Goal: Task Accomplishment & Management: Use online tool/utility

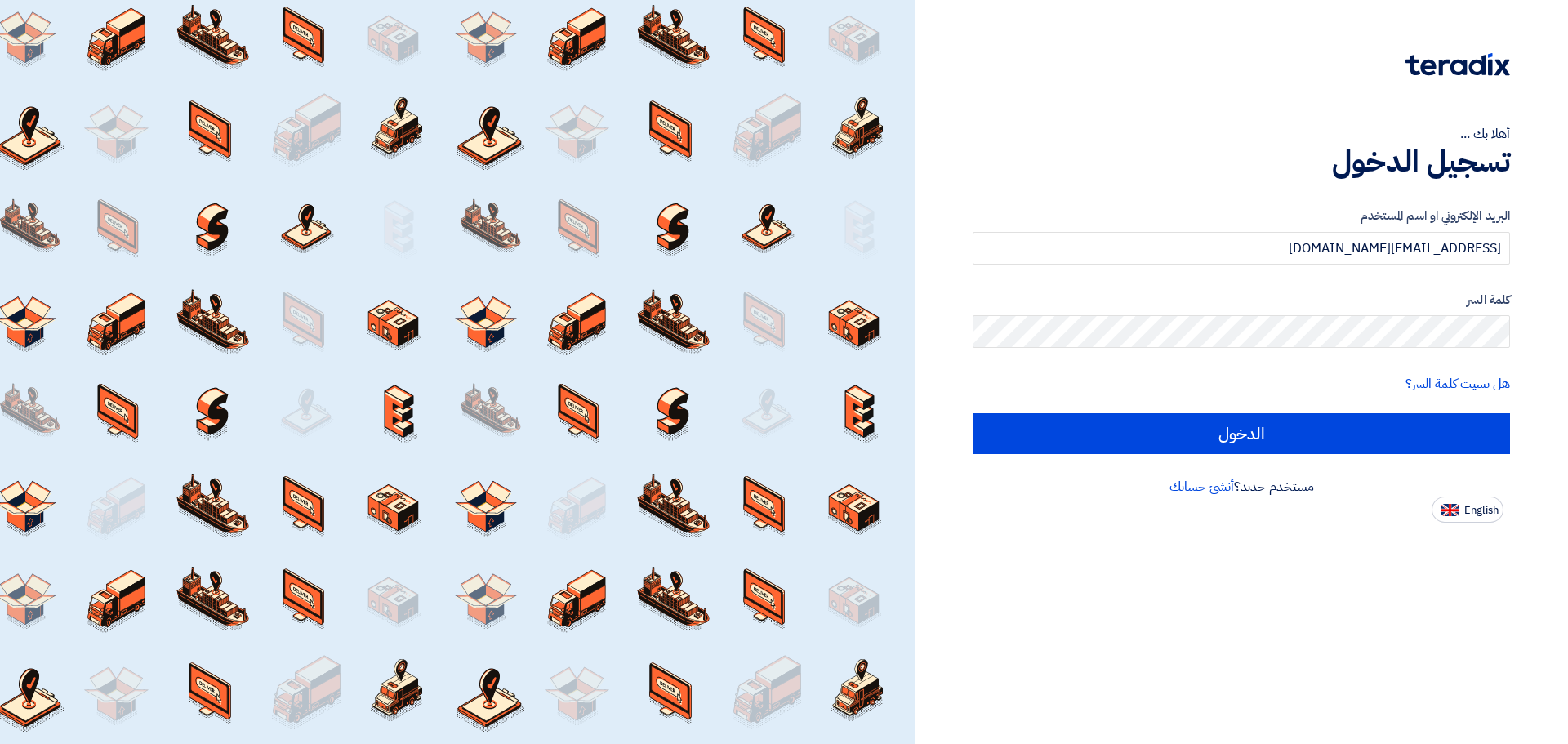
click at [1213, 437] on input "الدخول" at bounding box center [1241, 434] width 537 height 41
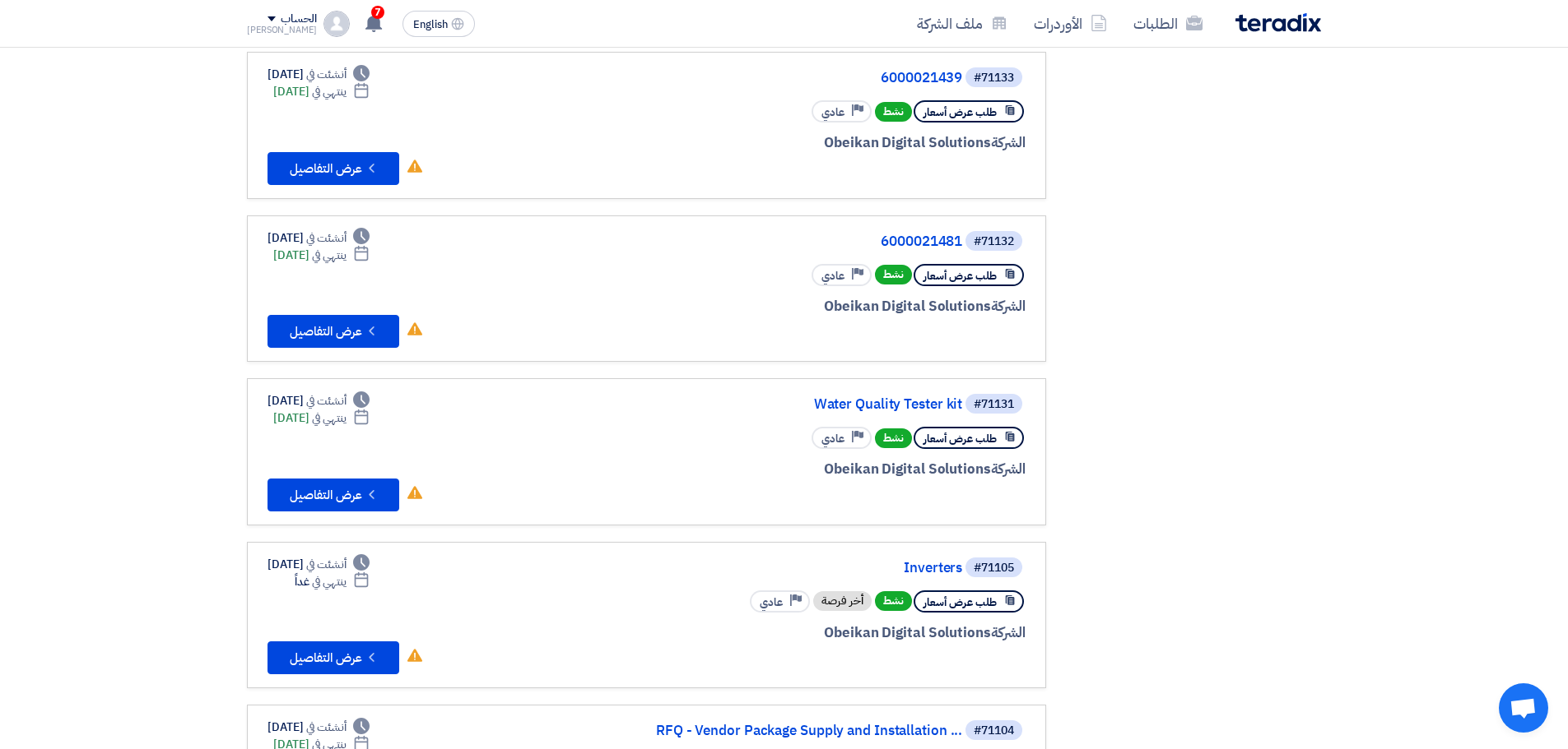
scroll to position [658, 0]
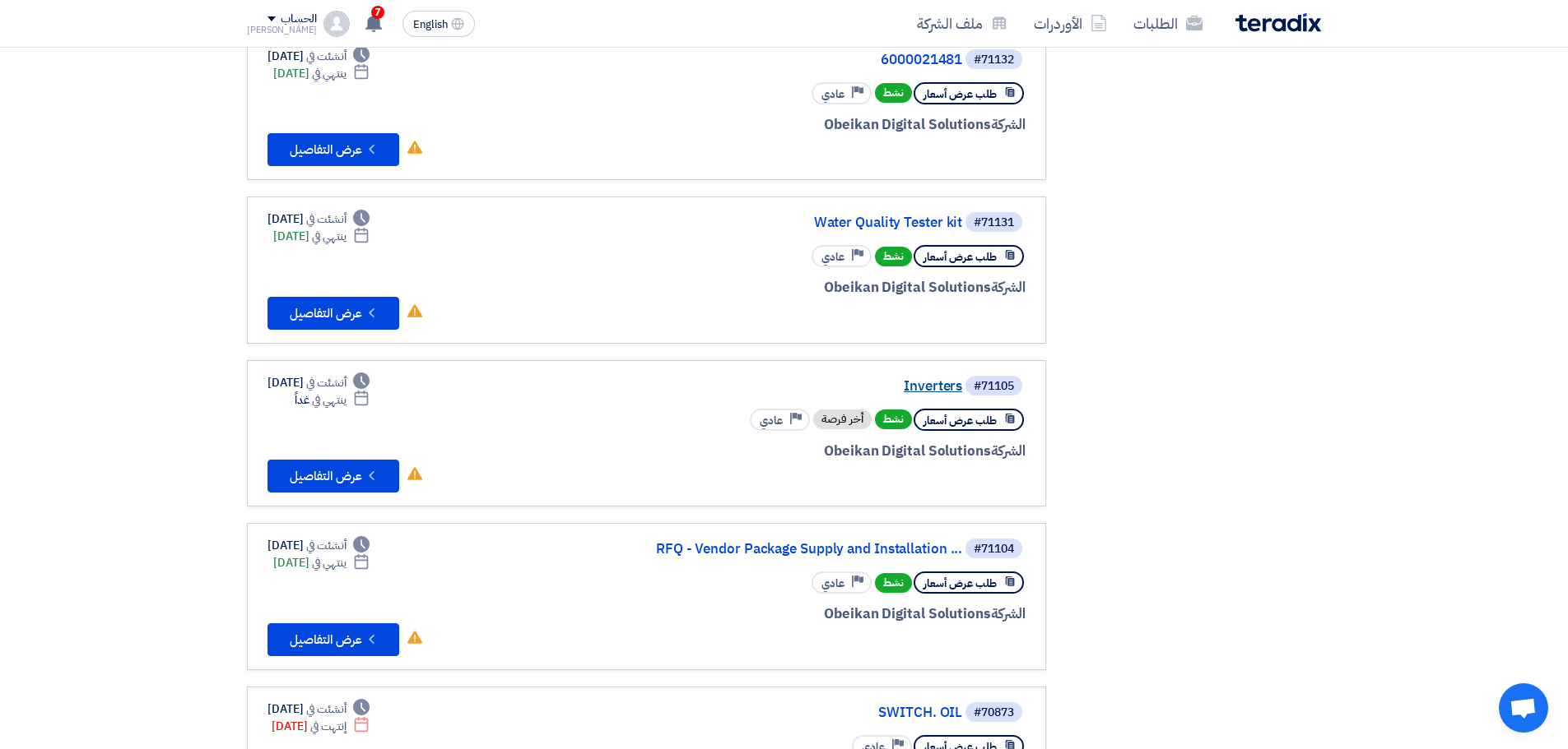
click at [943, 390] on link "Inverters" at bounding box center [797, 386] width 330 height 15
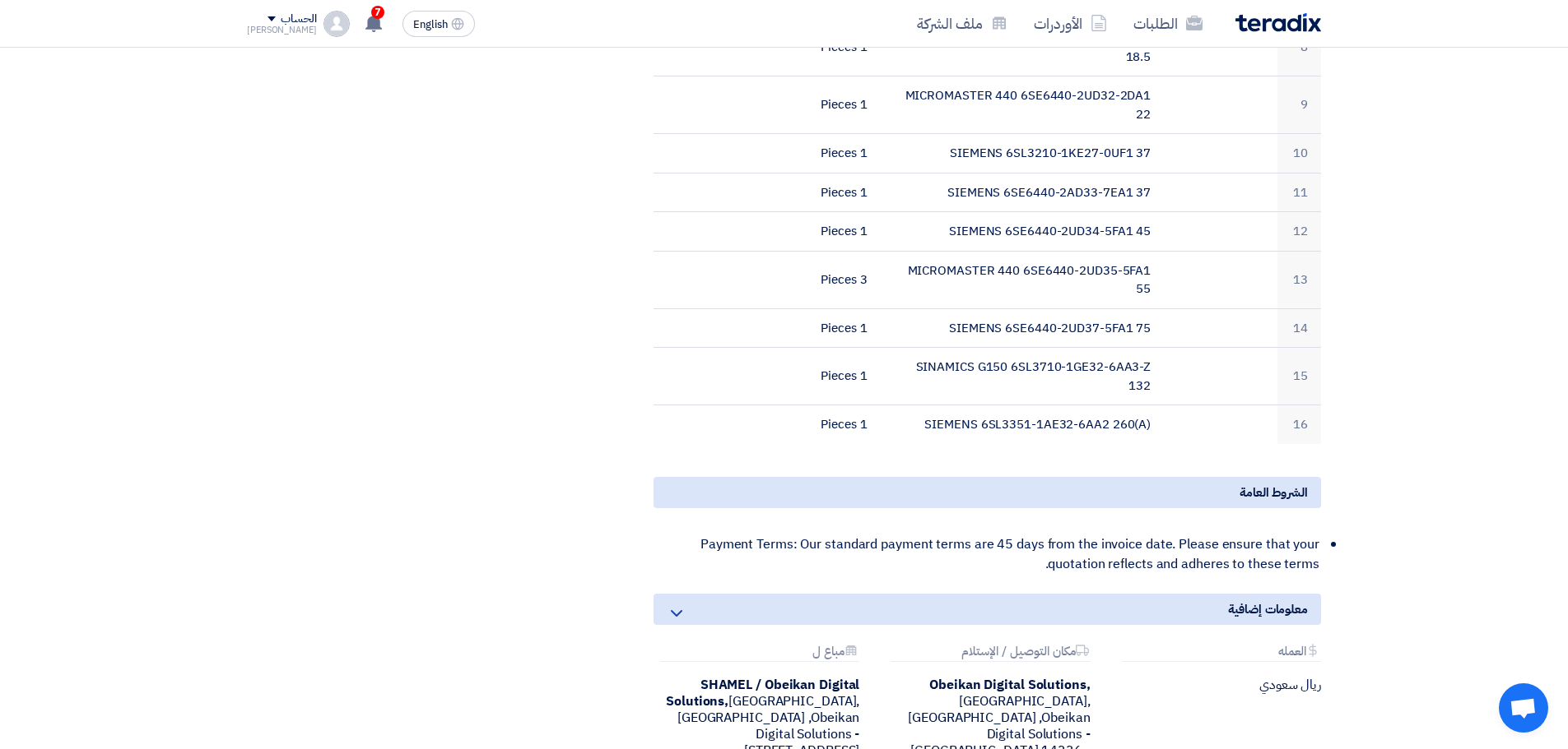
scroll to position [822, 0]
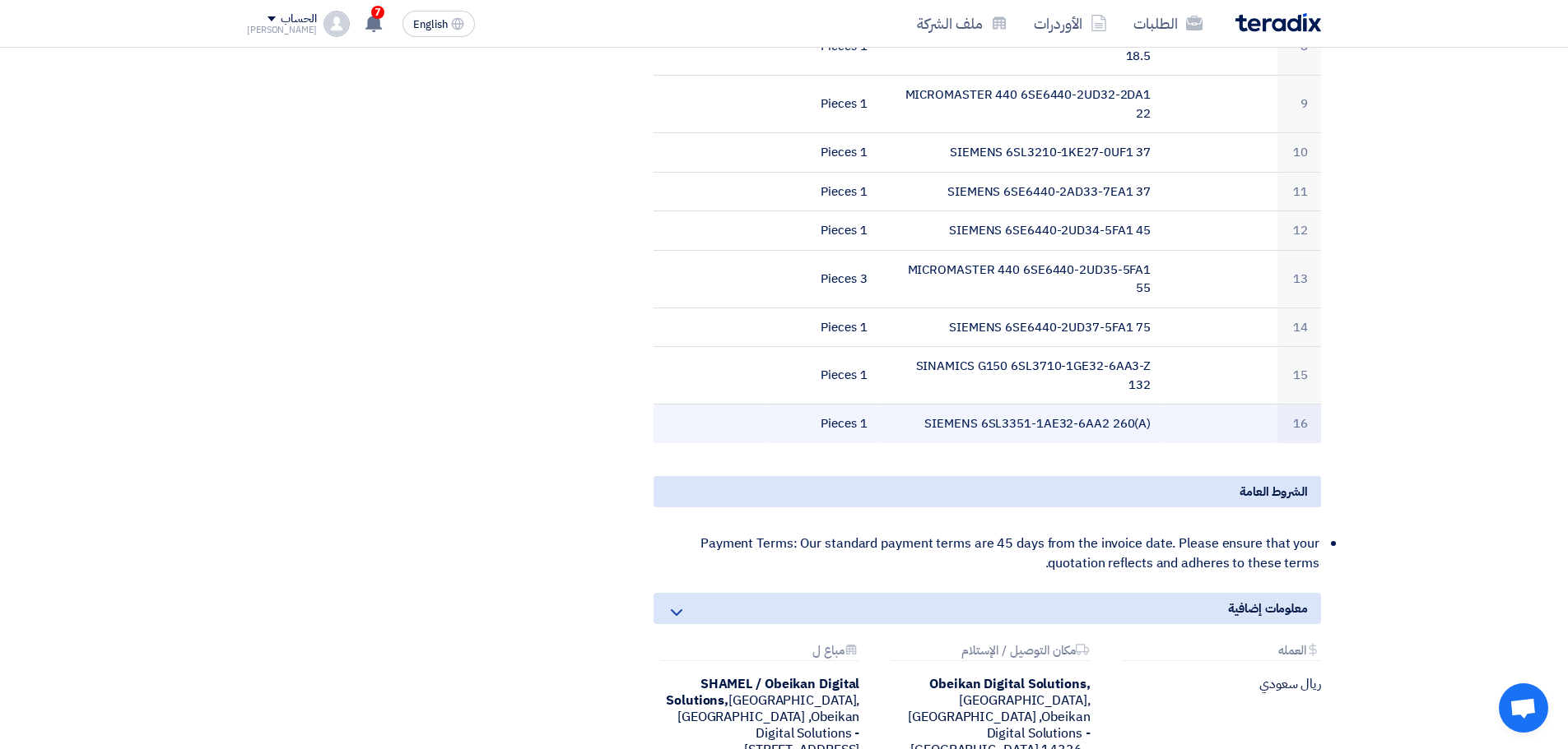
click at [1024, 421] on td "SIEMENS 6SL3351-1AE32-6AA2 260(A)" at bounding box center [1022, 423] width 284 height 39
copy tr "SIEMENS 6SL3351-1AE32-6AA2 260(A)"
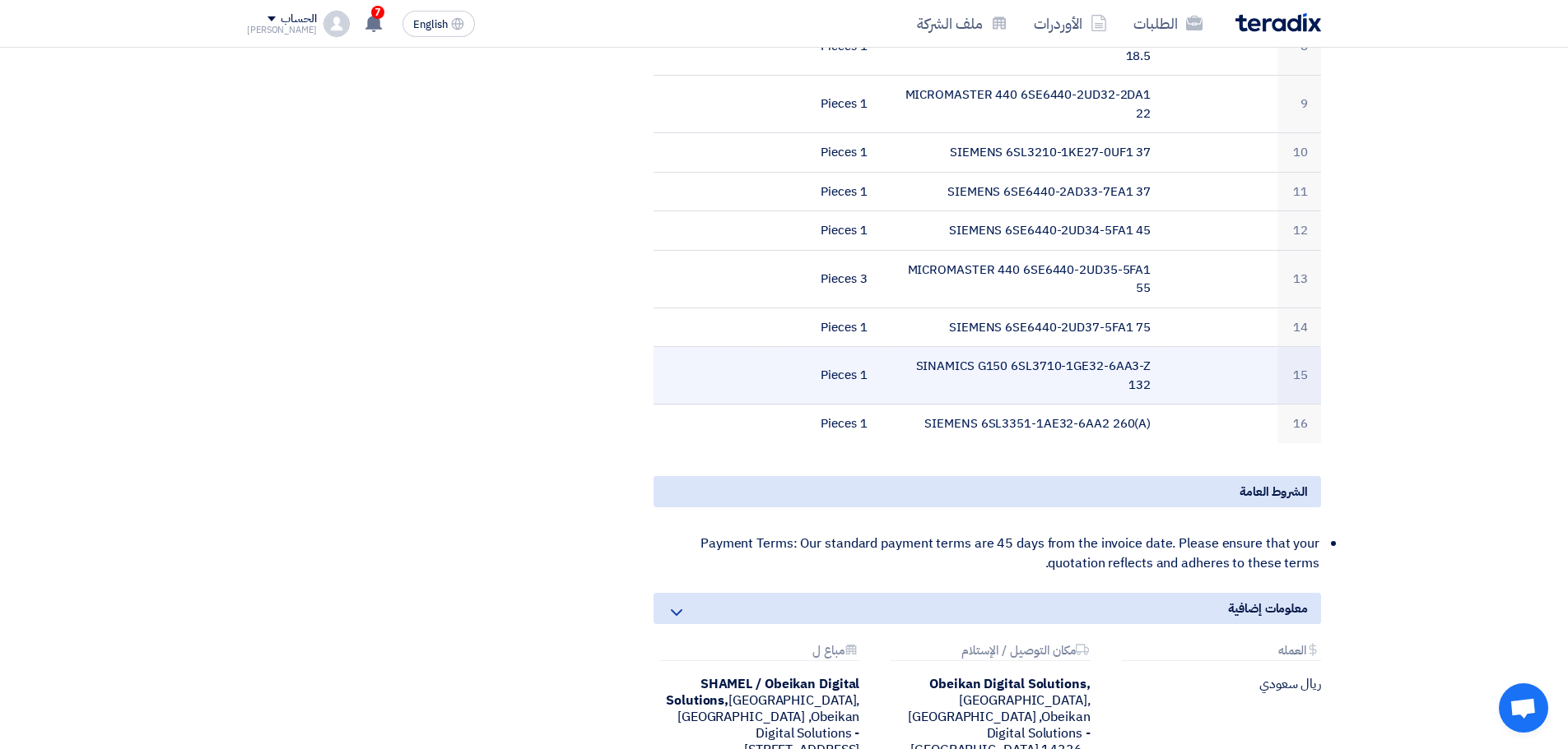
click at [1019, 358] on td "SINAMICS G150 6SL3710-1GE32-6AA3-Z 132" at bounding box center [1022, 376] width 284 height 57
copy tr "SINAMICS G150 6SL3710-1GE32-6AA3-Z 132"
